Goal: Task Accomplishment & Management: Manage account settings

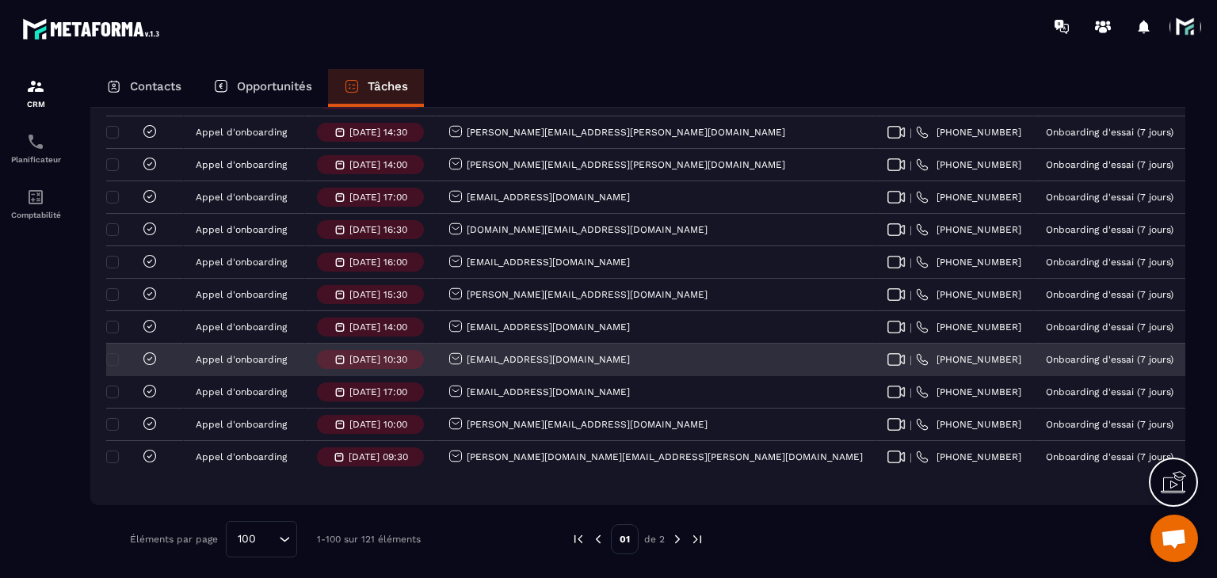
scroll to position [3098, 0]
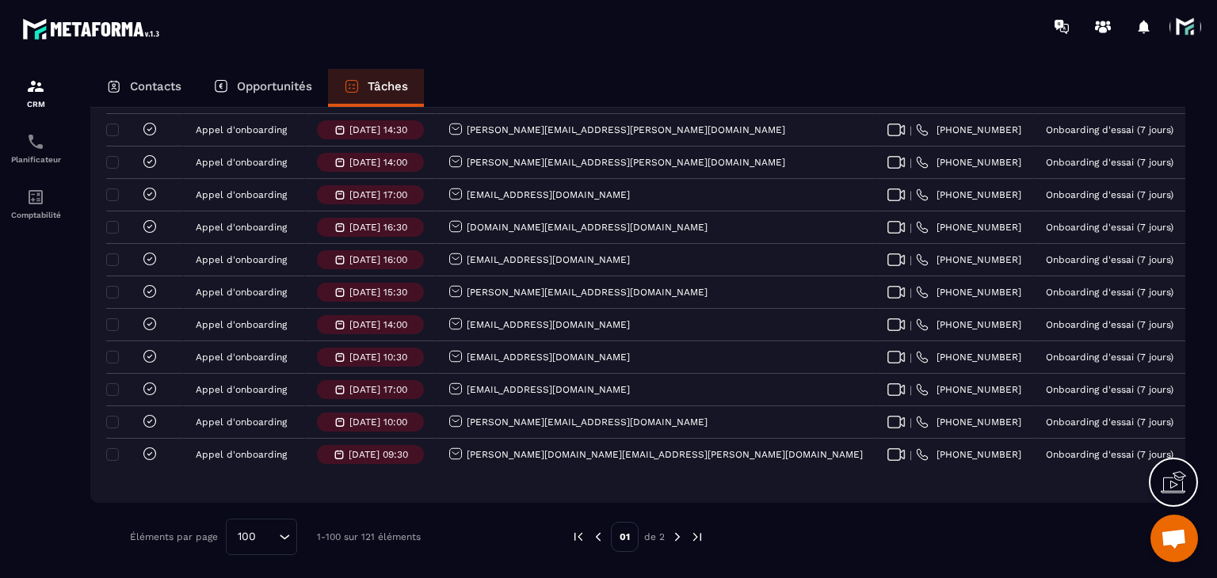
click at [680, 533] on img at bounding box center [677, 537] width 14 height 14
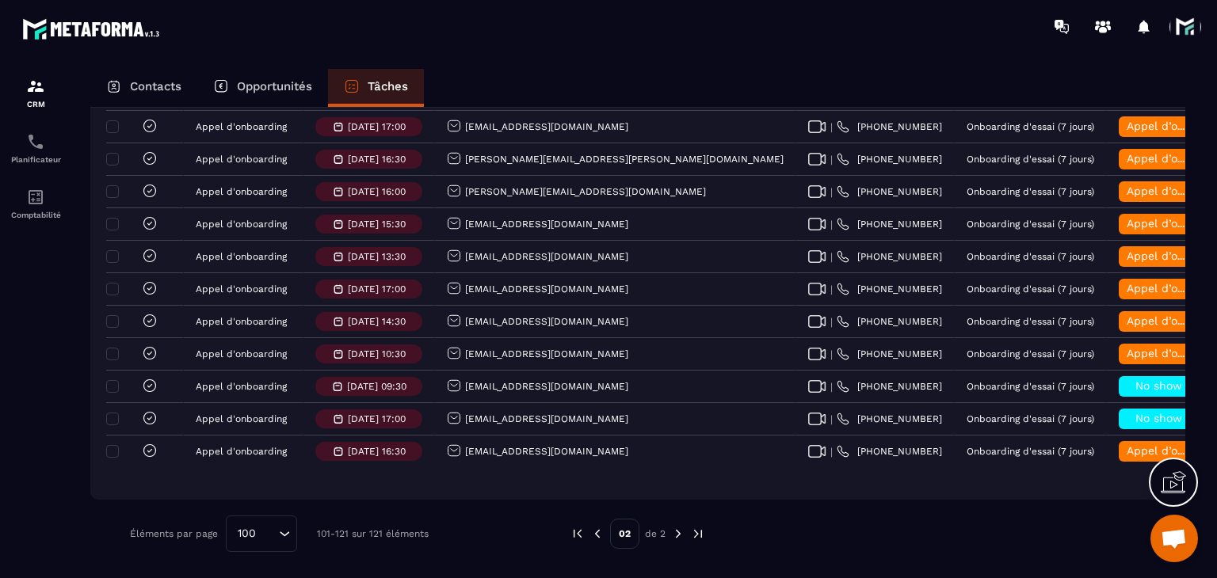
scroll to position [545, 0]
click at [596, 533] on img at bounding box center [597, 534] width 14 height 14
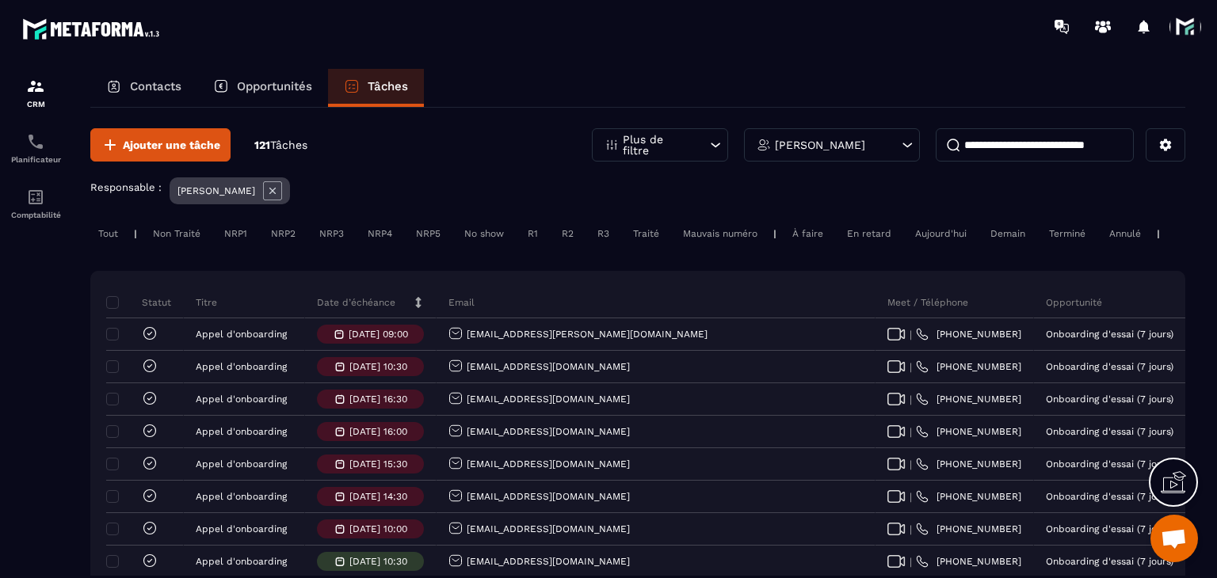
scroll to position [0, 0]
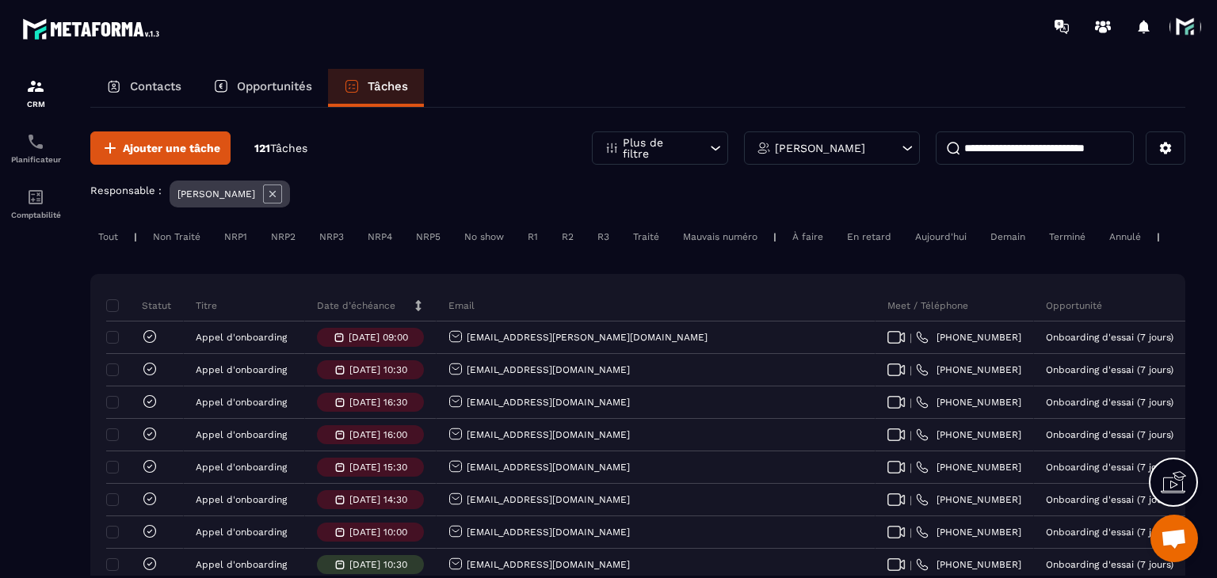
click at [337, 312] on p "Date d’échéance" at bounding box center [356, 305] width 78 height 13
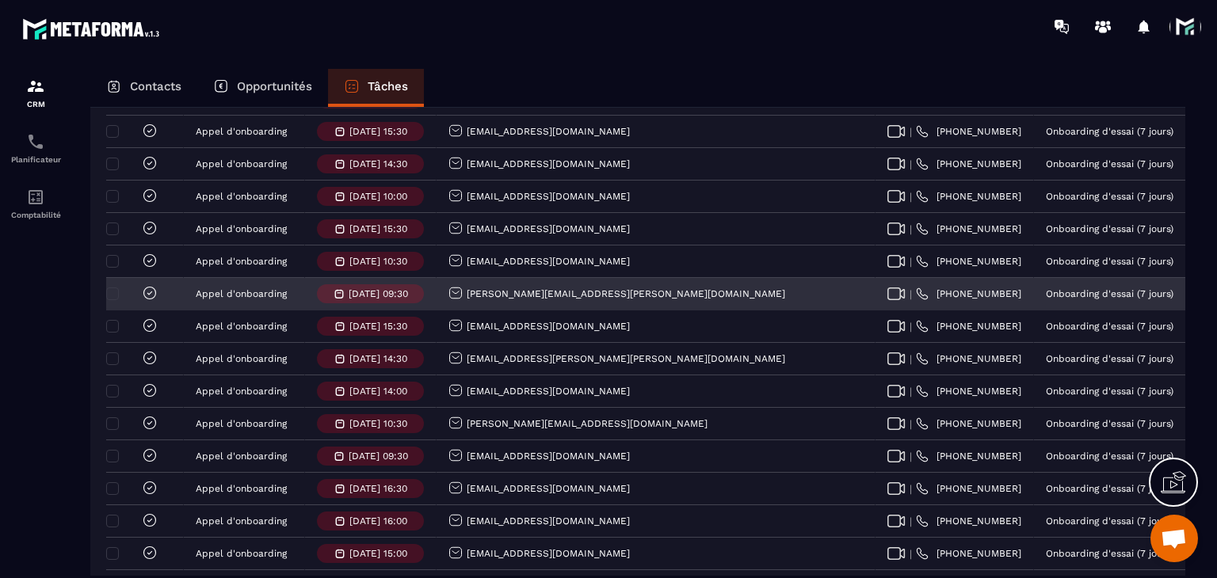
scroll to position [475, 0]
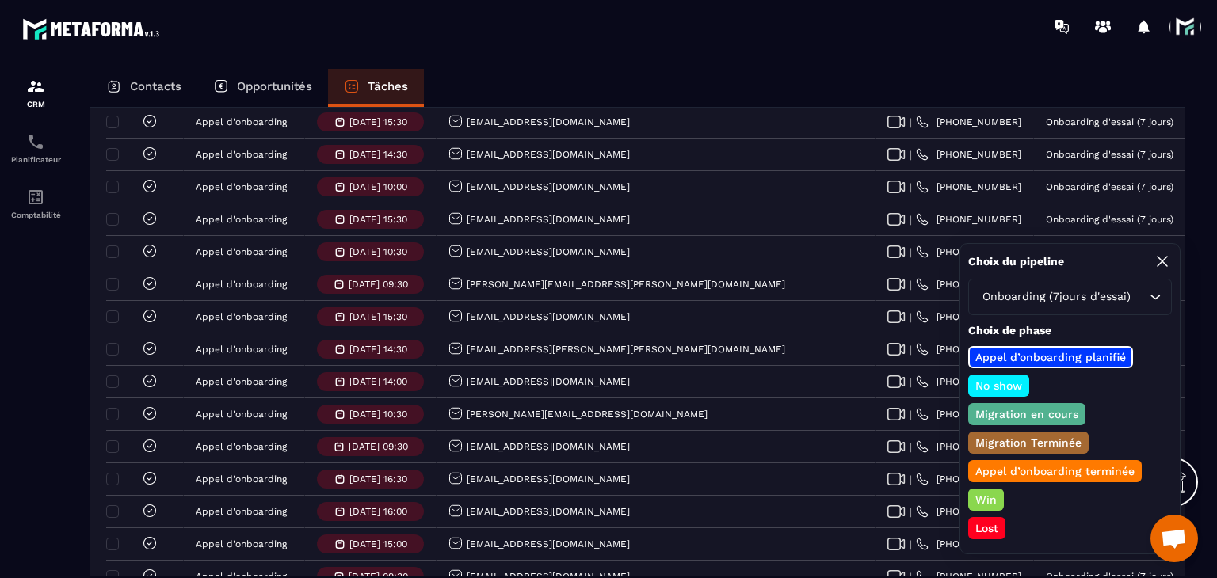
click at [988, 522] on p "Lost" at bounding box center [987, 528] width 28 height 16
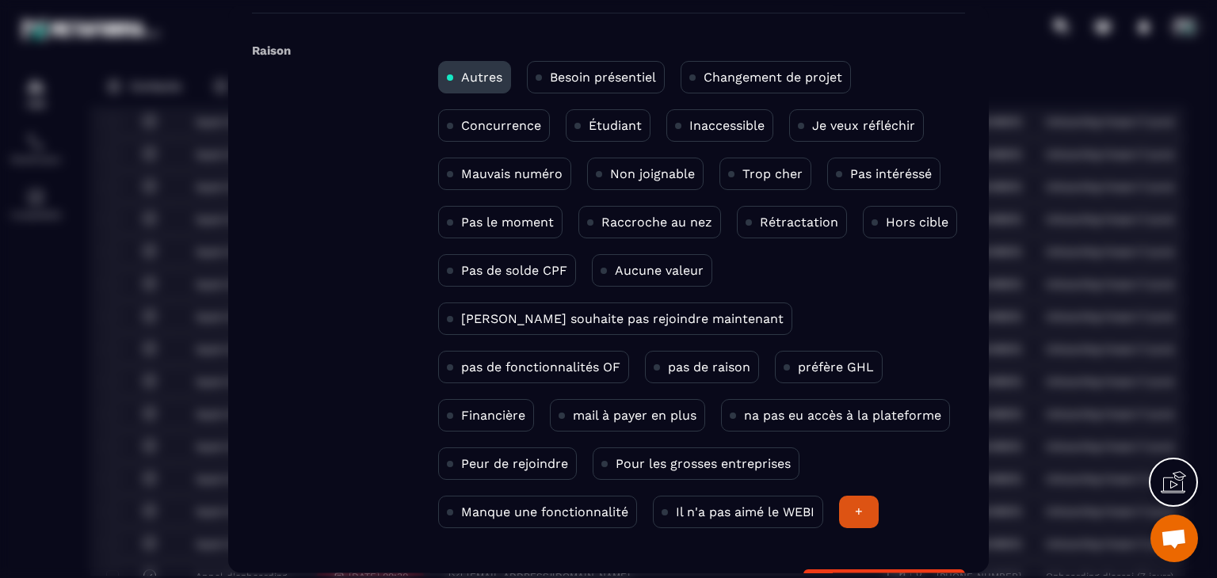
scroll to position [79, 0]
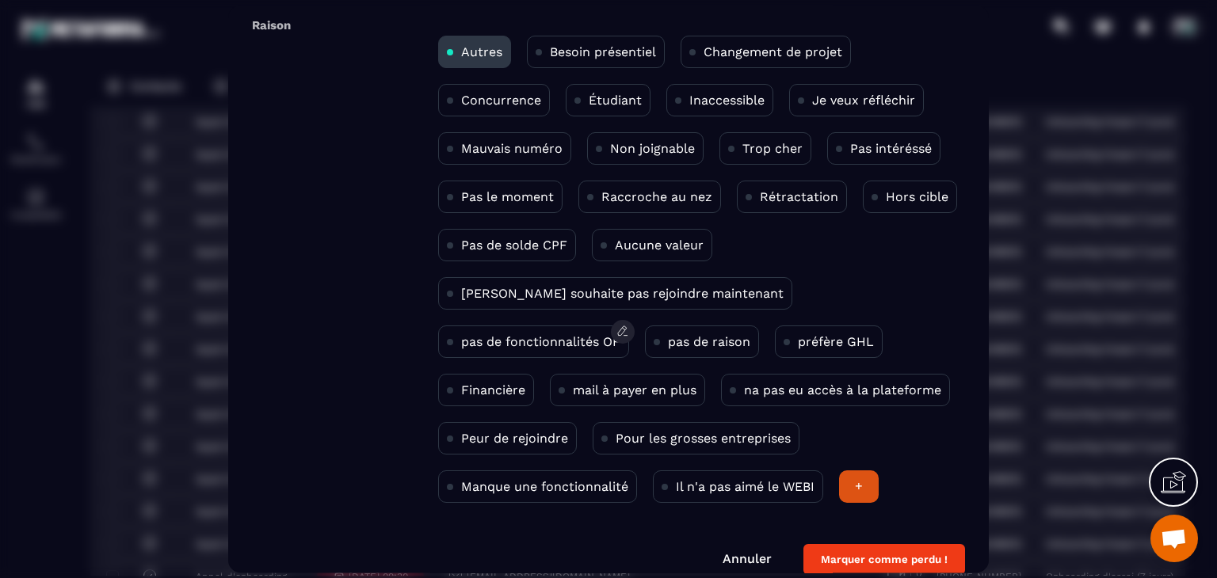
click at [620, 335] on p "pas de fonctionnalités OF" at bounding box center [540, 342] width 159 height 15
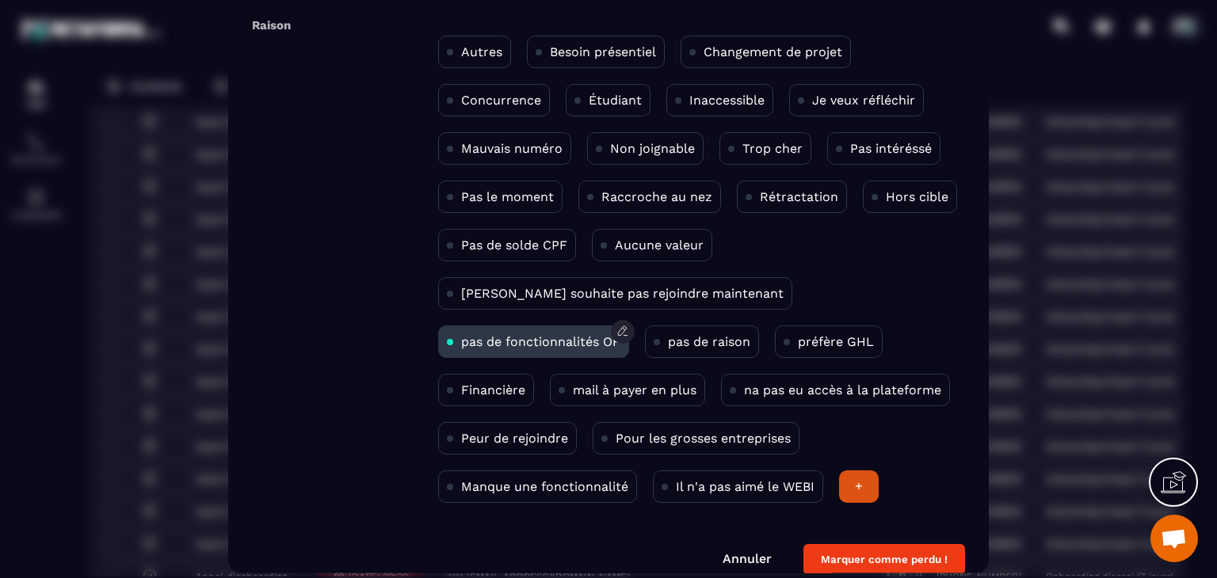
click at [620, 335] on p "pas de fonctionnalités OF" at bounding box center [540, 342] width 159 height 15
click at [645, 351] on div "pas de raison" at bounding box center [702, 342] width 114 height 32
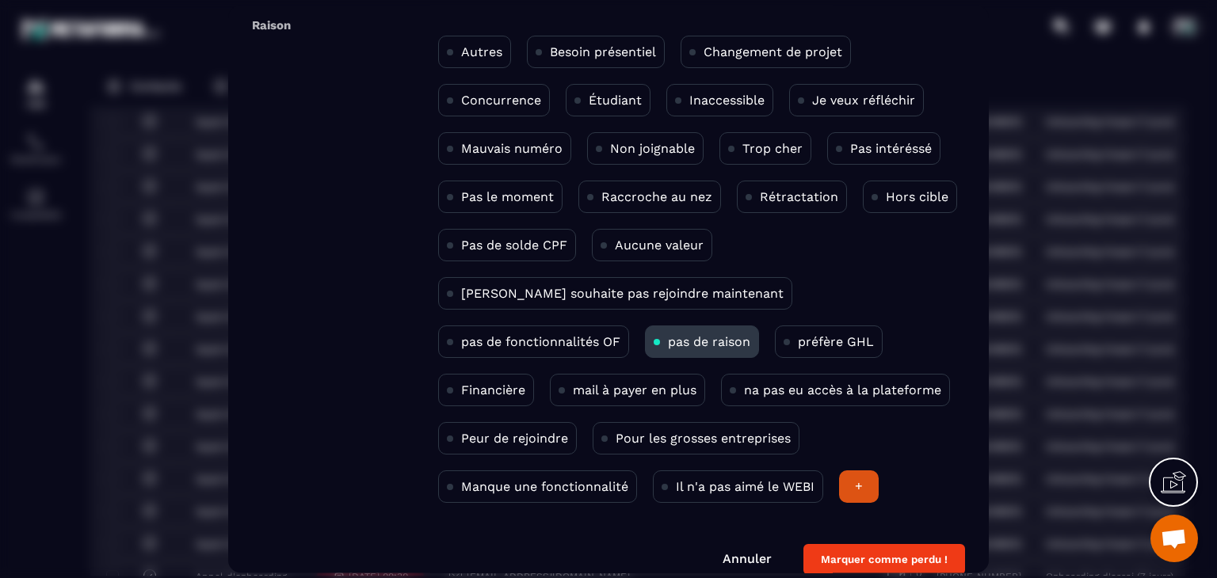
click at [892, 550] on button "Marquer comme perdu !" at bounding box center [884, 560] width 162 height 31
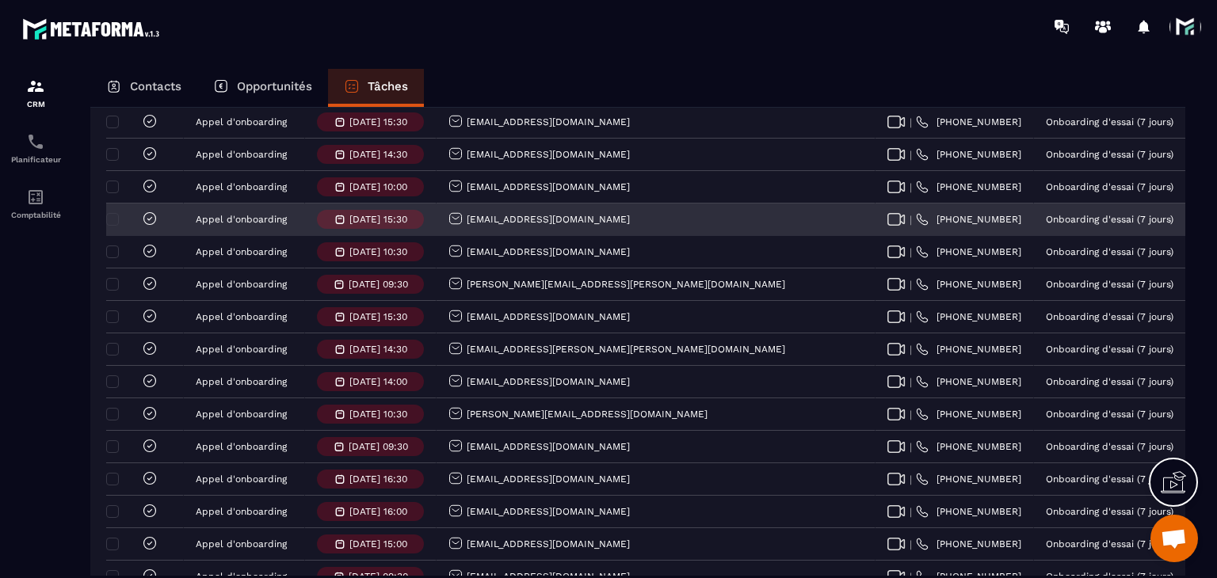
click at [143, 226] on icon at bounding box center [150, 219] width 16 height 16
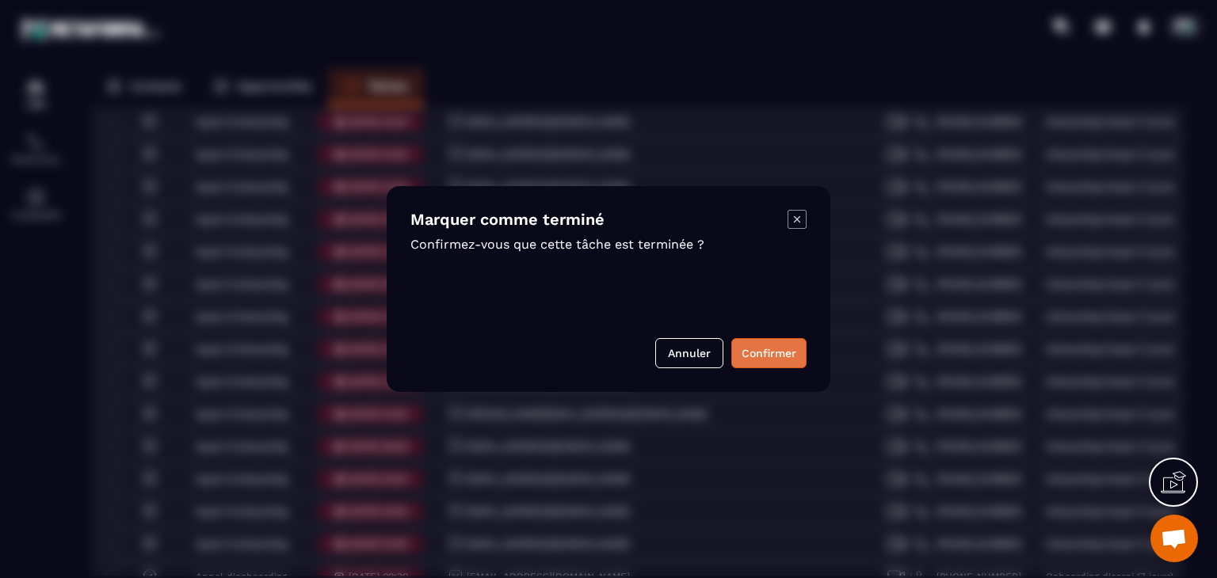
click at [765, 352] on button "Confirmer" at bounding box center [768, 353] width 75 height 30
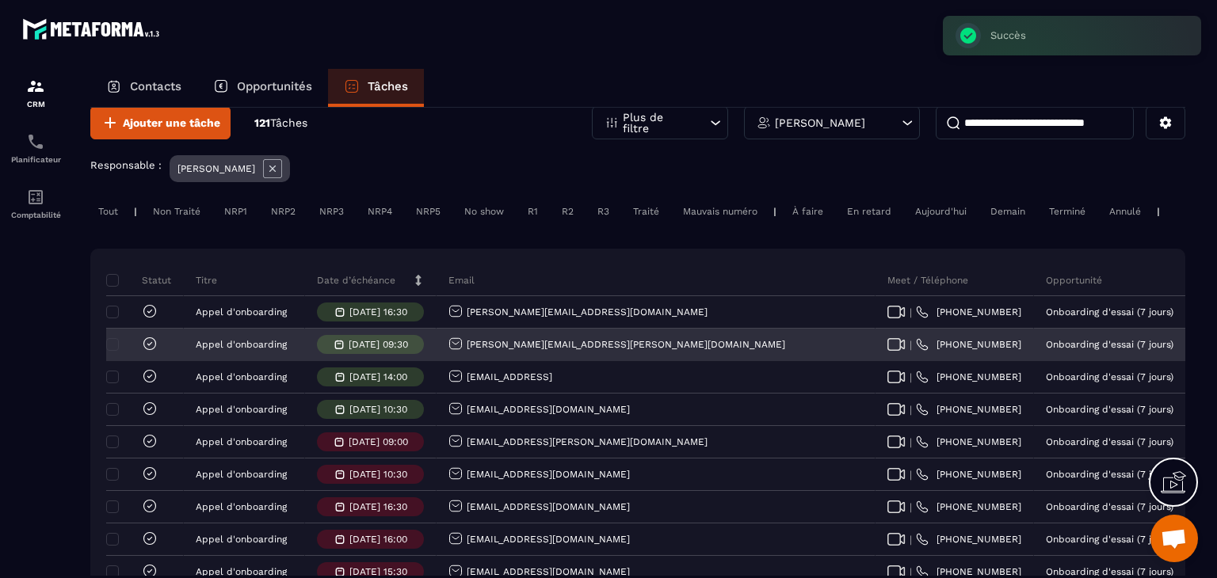
scroll to position [0, 0]
